Goal: Task Accomplishment & Management: Manage account settings

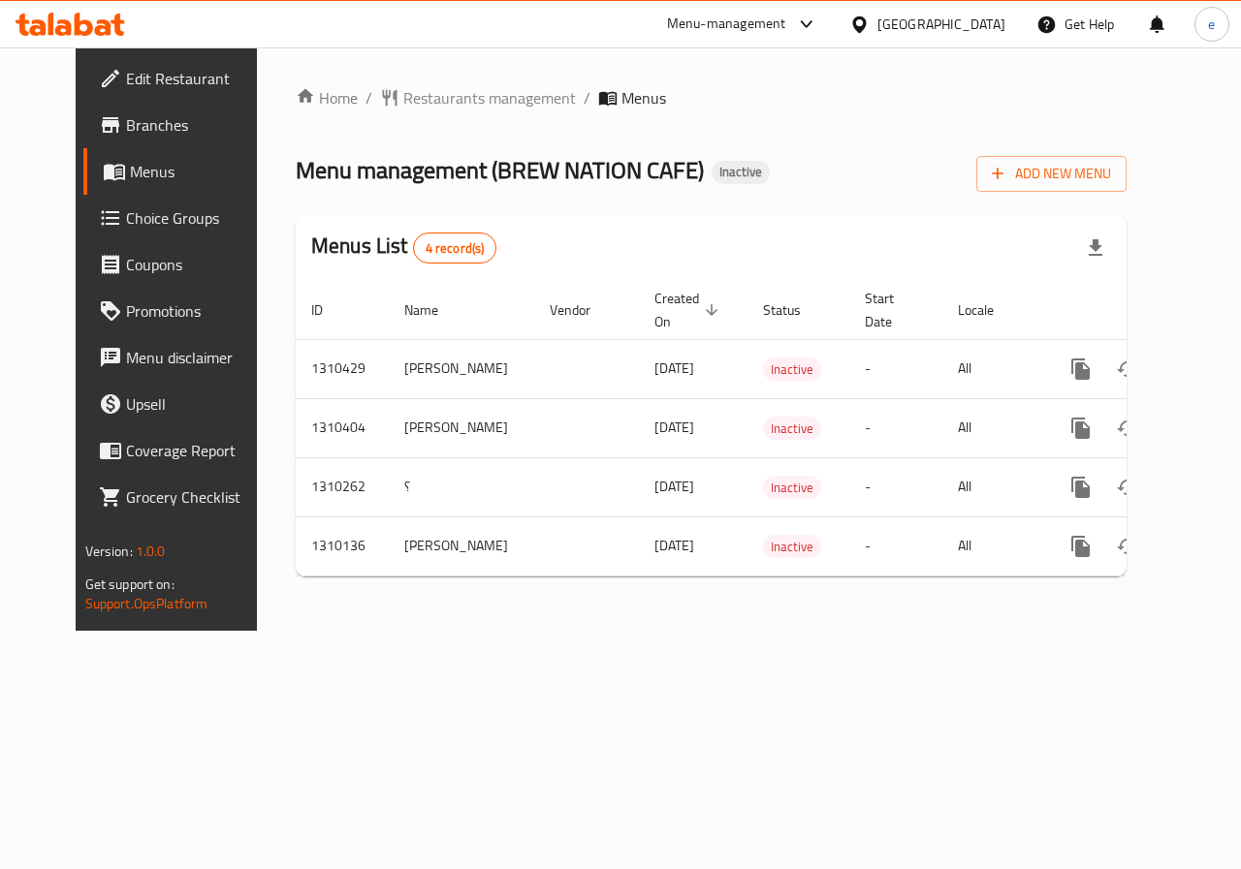
click at [120, 93] on link "Edit Restaurant" at bounding box center [183, 78] width 200 height 47
click at [83, 99] on link "Edit Restaurant" at bounding box center [183, 78] width 200 height 47
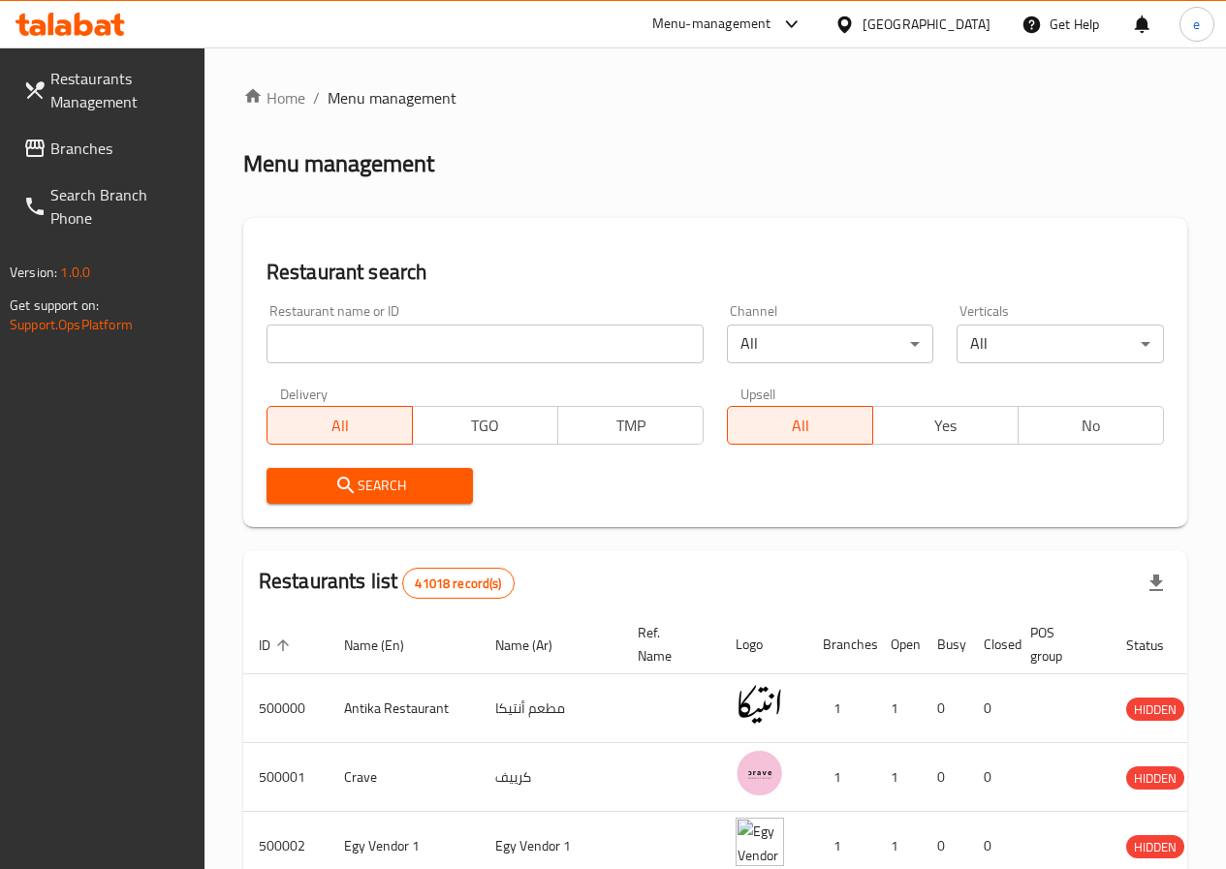
click at [125, 151] on span "Branches" at bounding box center [119, 148] width 139 height 23
